Goal: Share content: Share content

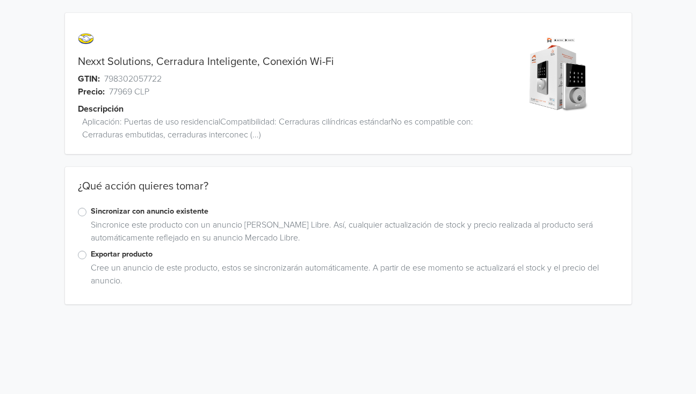
click at [91, 254] on label "Exportar producto" at bounding box center [355, 255] width 528 height 12
click at [0, 0] on input "Exportar producto" at bounding box center [0, 0] width 0 height 0
click at [57, 251] on div "Nexxt Solutions, Cerradura Inteligente, Conexión Wi-Fi GTIN: 798302057722 Preci…" at bounding box center [348, 185] width 680 height 370
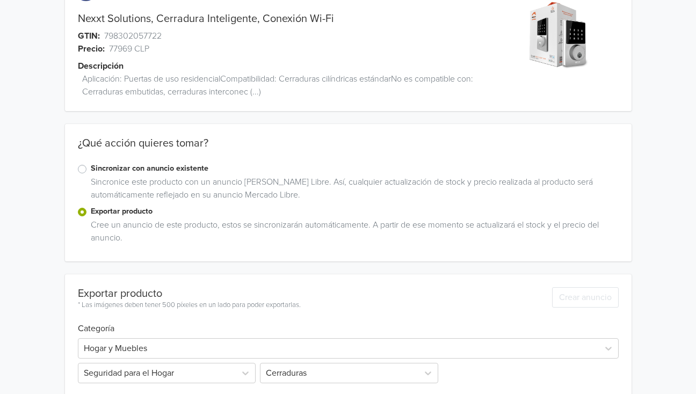
scroll to position [90, 0]
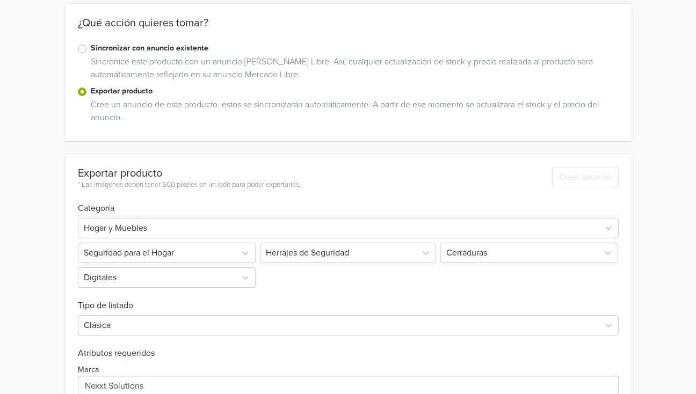
click at [57, 251] on div "Nexxt Solutions, Cerradura Inteligente, Conexión Wi-Fi GTIN: 798302057722 Preci…" at bounding box center [348, 189] width 680 height 704
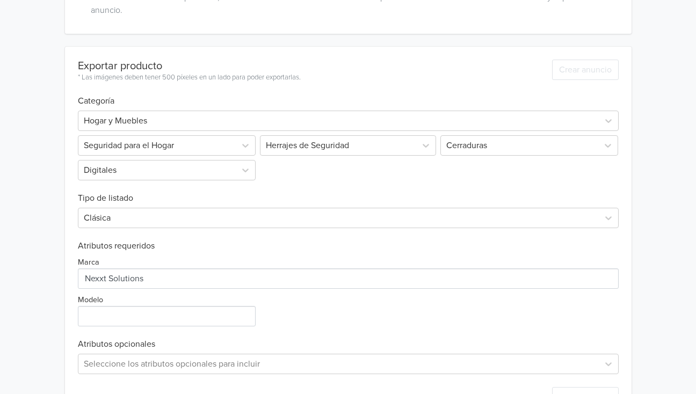
scroll to position [309, 0]
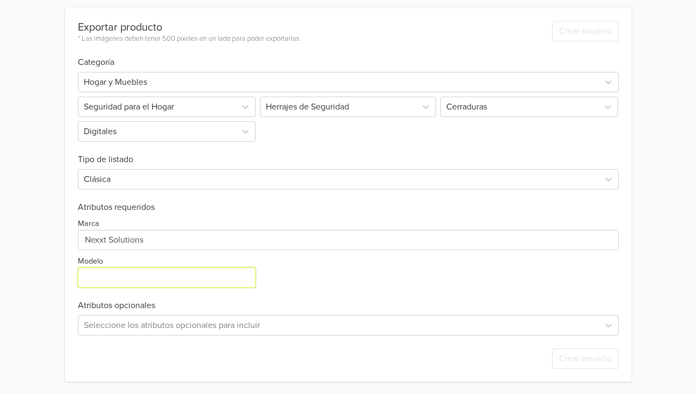
click at [140, 279] on input "Modelo" at bounding box center [167, 277] width 178 height 20
paste input "NHS-D100"
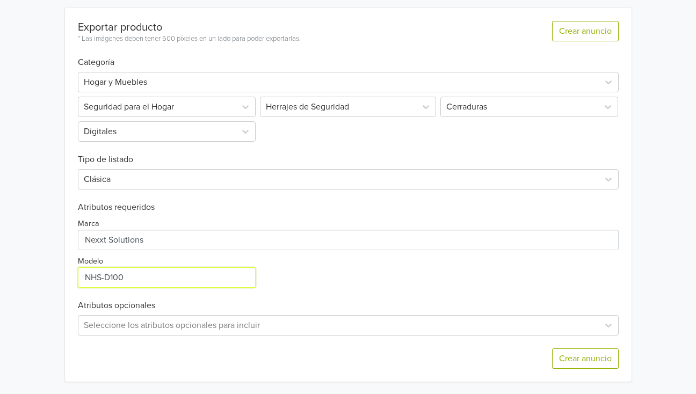
type input "NHS-D100"
click at [32, 270] on div "Nexxt Solutions, Cerradura Inteligente, Conexión Wi-Fi GTIN: 798302057722 Preci…" at bounding box center [348, 43] width 680 height 704
click at [185, 327] on div "Seleccione los atributos opcionales para incluir" at bounding box center [348, 325] width 541 height 20
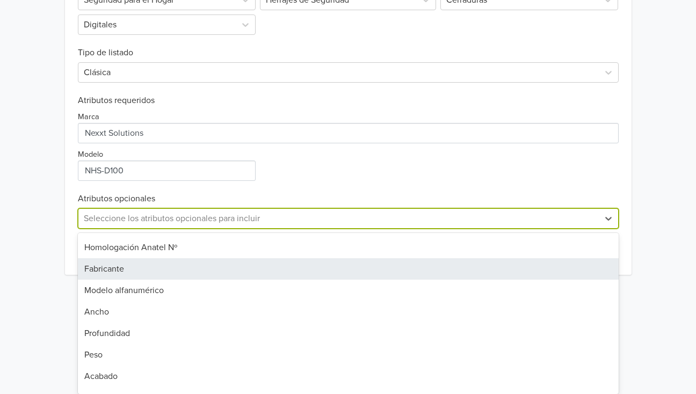
scroll to position [0, 0]
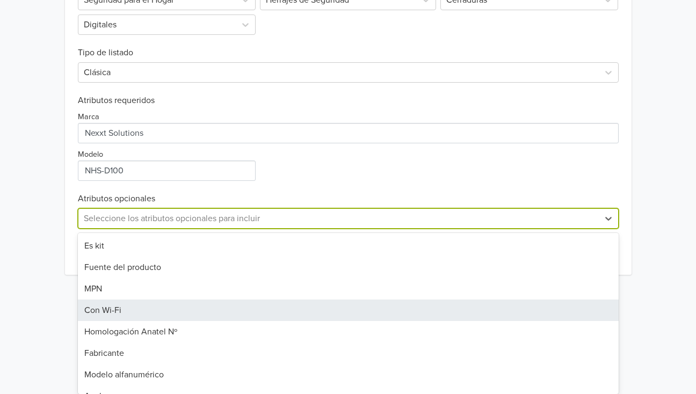
click at [99, 312] on div "Con Wi-Fi" at bounding box center [348, 310] width 541 height 21
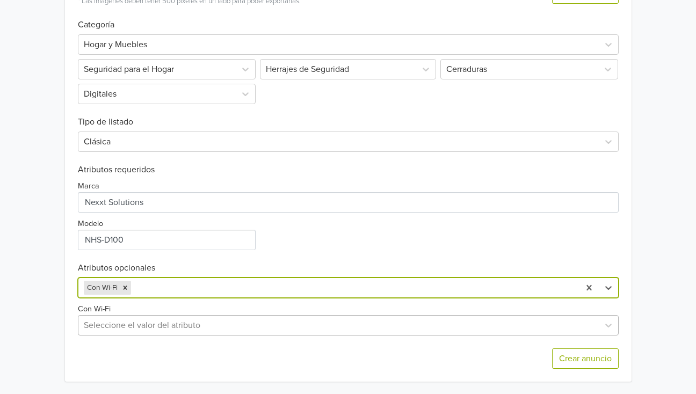
click at [110, 329] on div at bounding box center [339, 325] width 510 height 15
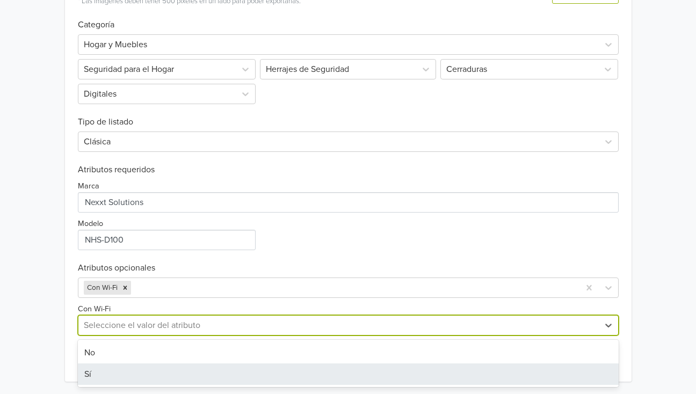
click at [114, 375] on div "Sí" at bounding box center [348, 374] width 541 height 21
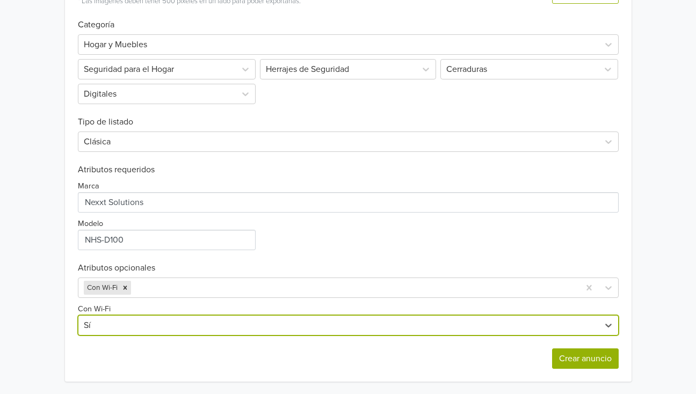
click at [574, 359] on button "Crear anuncio" at bounding box center [585, 359] width 67 height 20
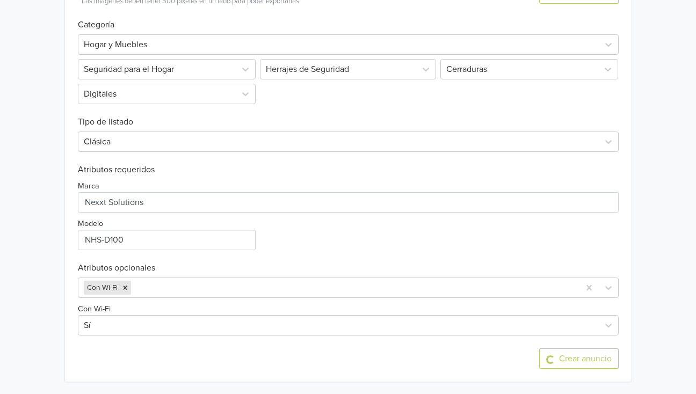
scroll to position [0, 0]
